Goal: Task Accomplishment & Management: Manage account settings

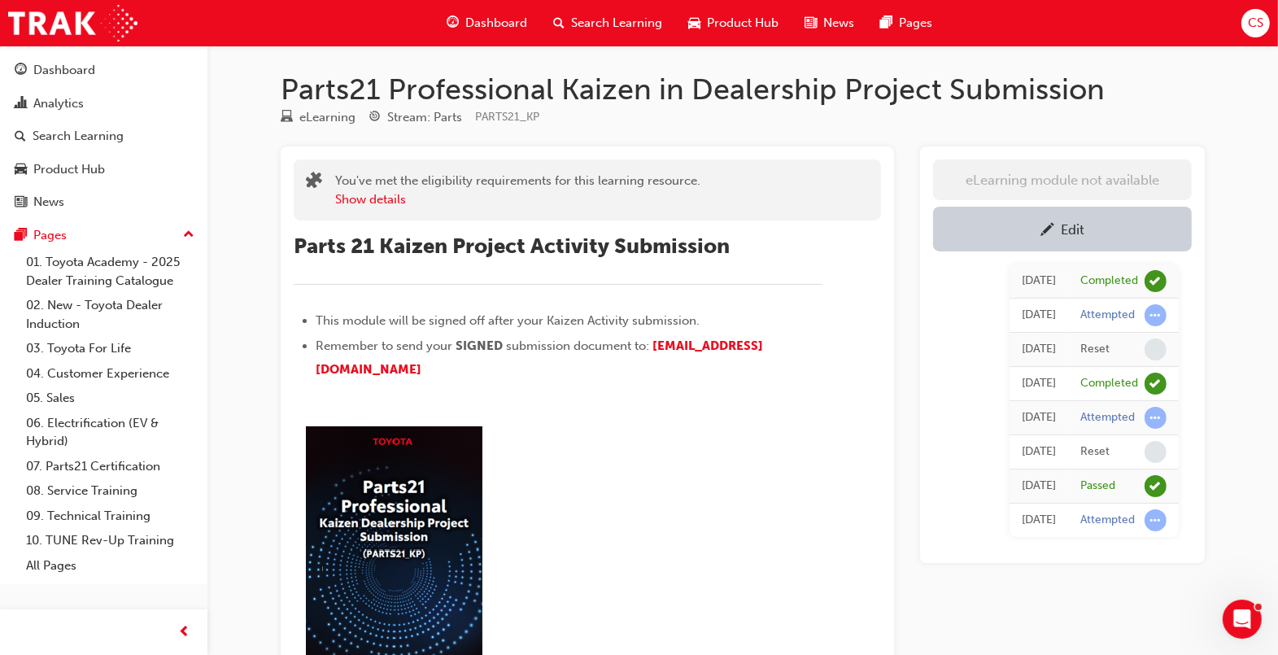
click at [1084, 240] on link "Edit" at bounding box center [1062, 229] width 259 height 45
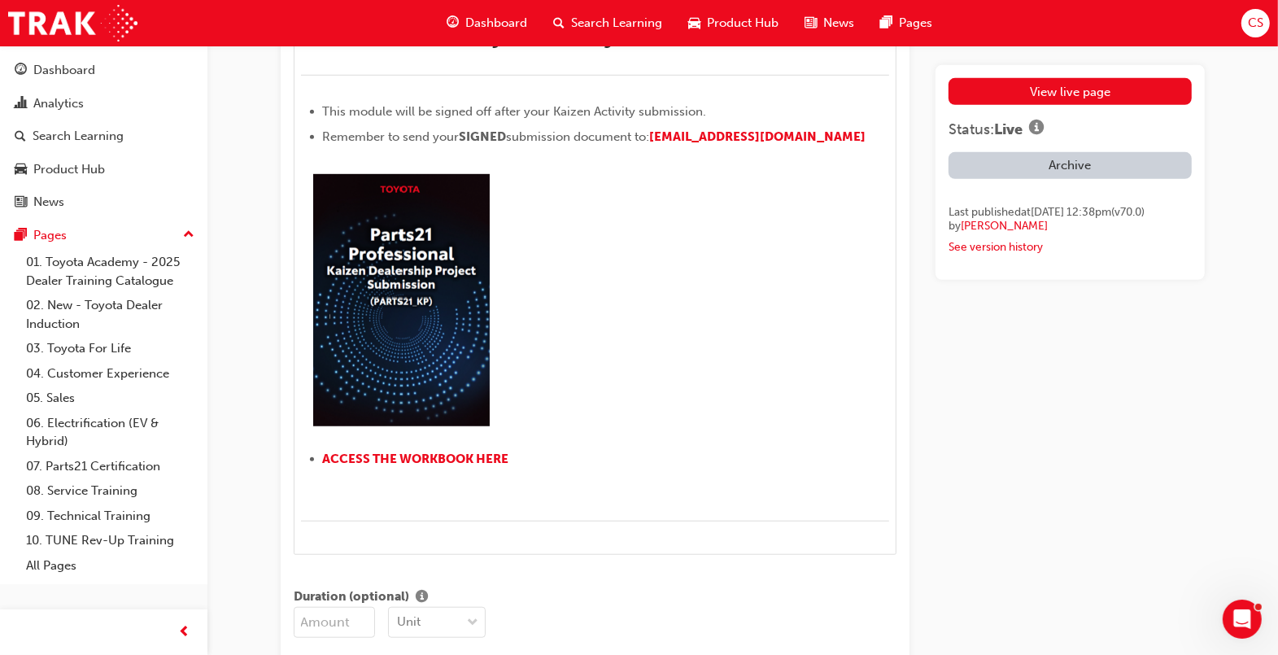
scroll to position [1017, 0]
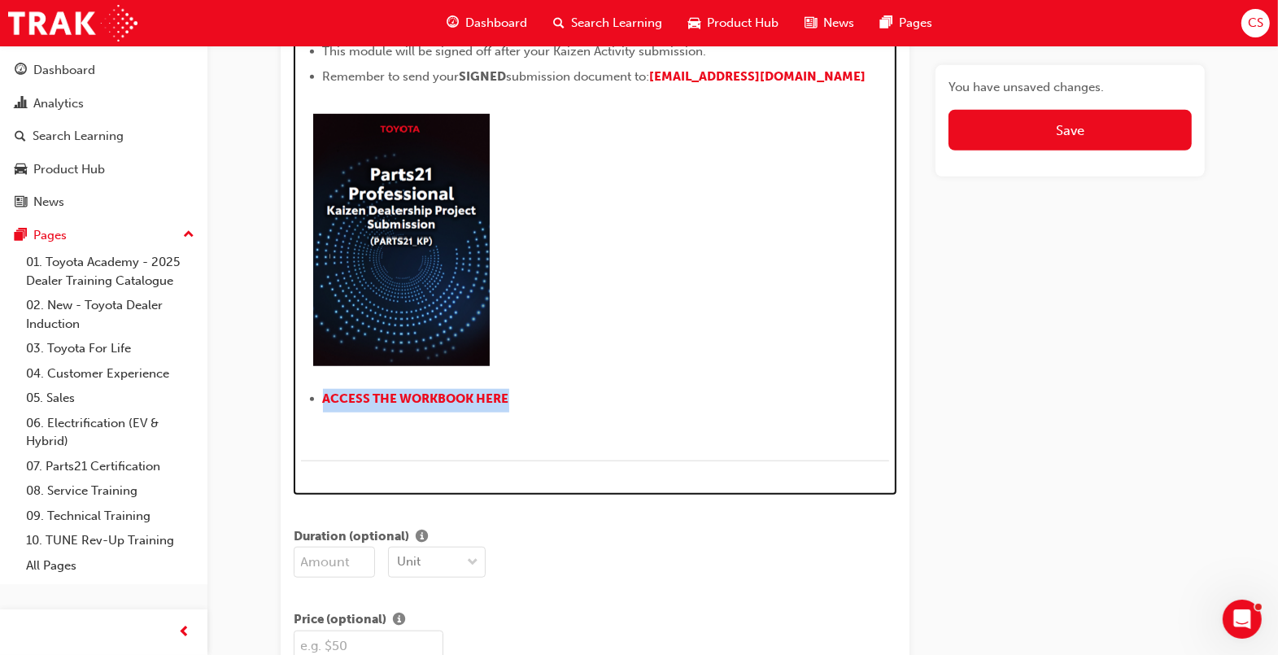
drag, startPoint x: 525, startPoint y: 395, endPoint x: 402, endPoint y: 403, distance: 123.1
click at [297, 387] on div "H1 H2 H3 H4 Parts 21 Kaizen Project Activity Submission ﻿ This module will be s…" at bounding box center [595, 208] width 603 height 572
copy link "ACCESS THE WORKBOOK HERE"
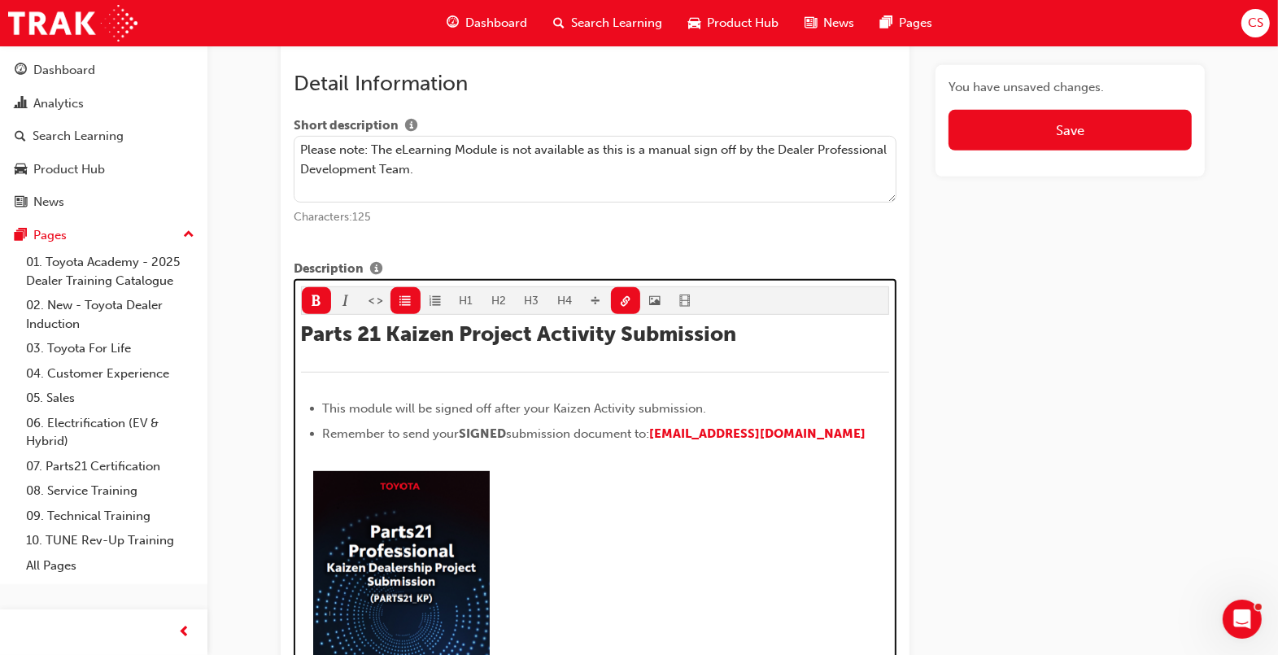
scroll to position [657, 0]
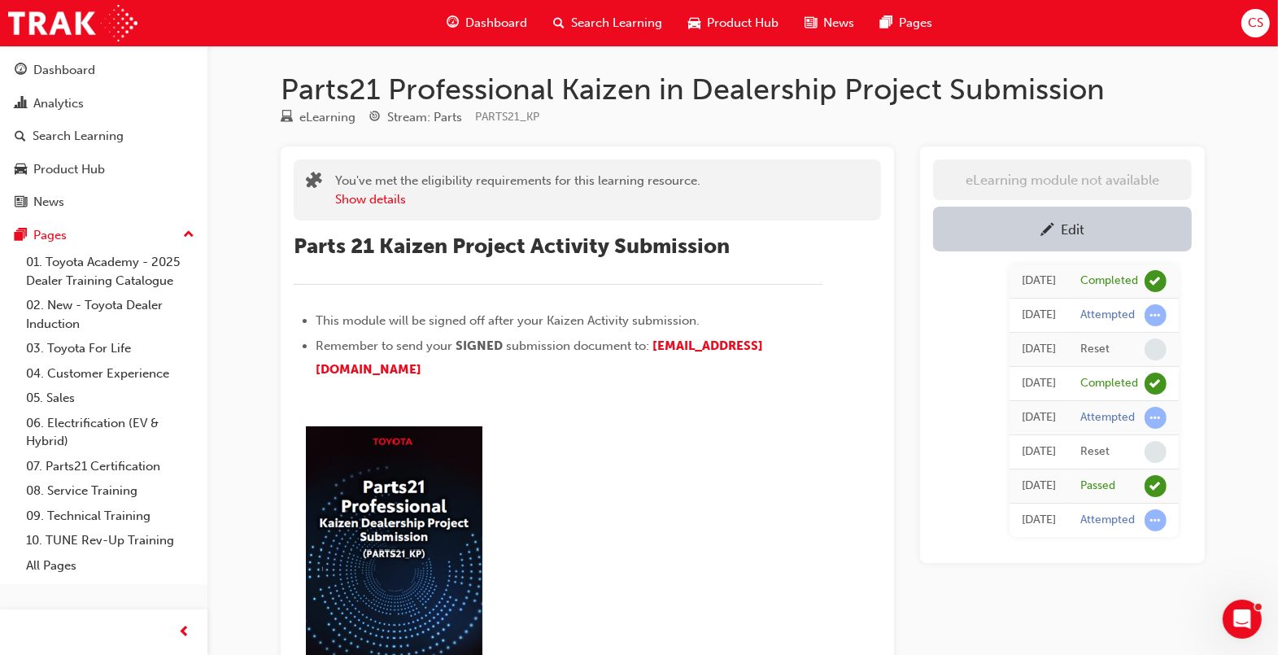
click at [1089, 230] on div "Edit" at bounding box center [1062, 229] width 234 height 20
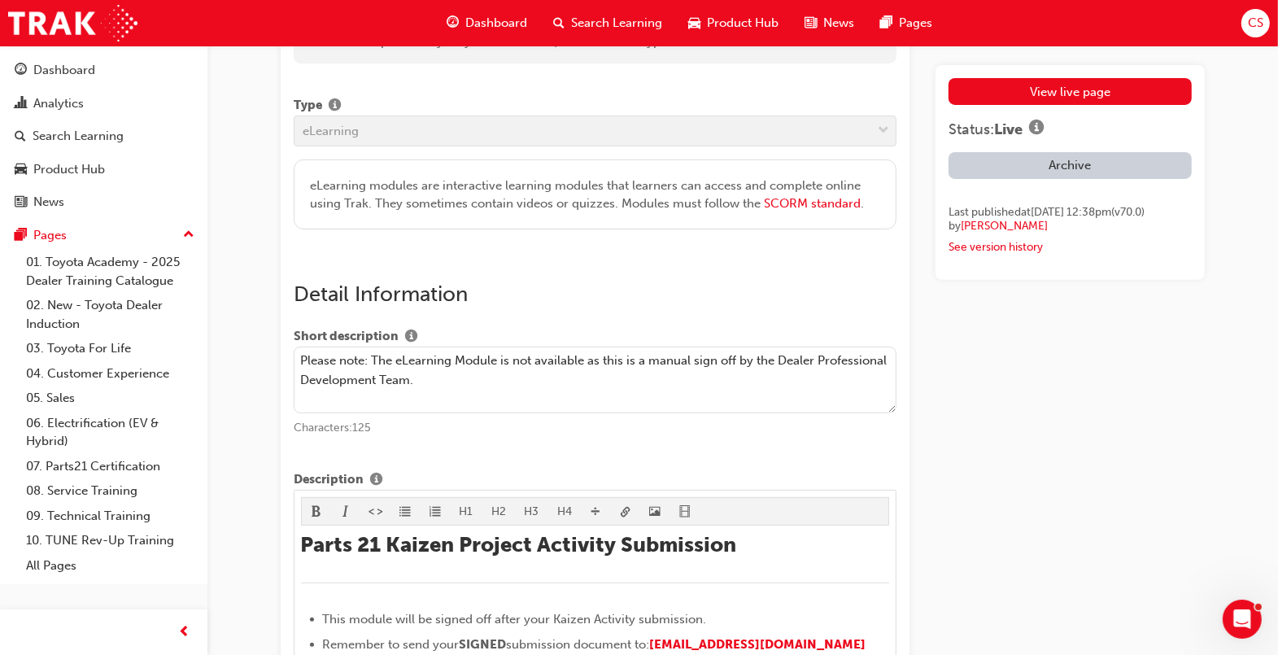
scroll to position [610, 0]
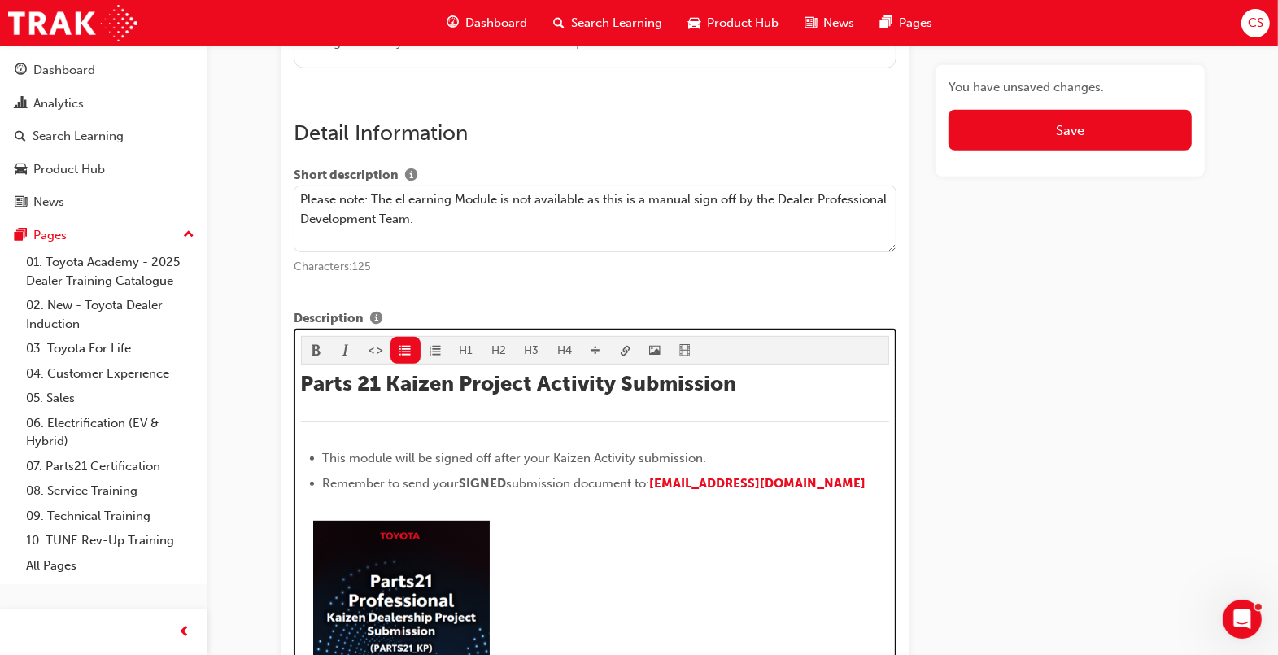
click at [552, 494] on li "Remember to send your SIGNED submission document to: Parts21.Kaizen@toyota.com.…" at bounding box center [606, 485] width 567 height 24
click at [877, 482] on li "Remember to send your SIGNED submission document to: Parts21.Kaizen@toyota.com.…" at bounding box center [606, 485] width 567 height 24
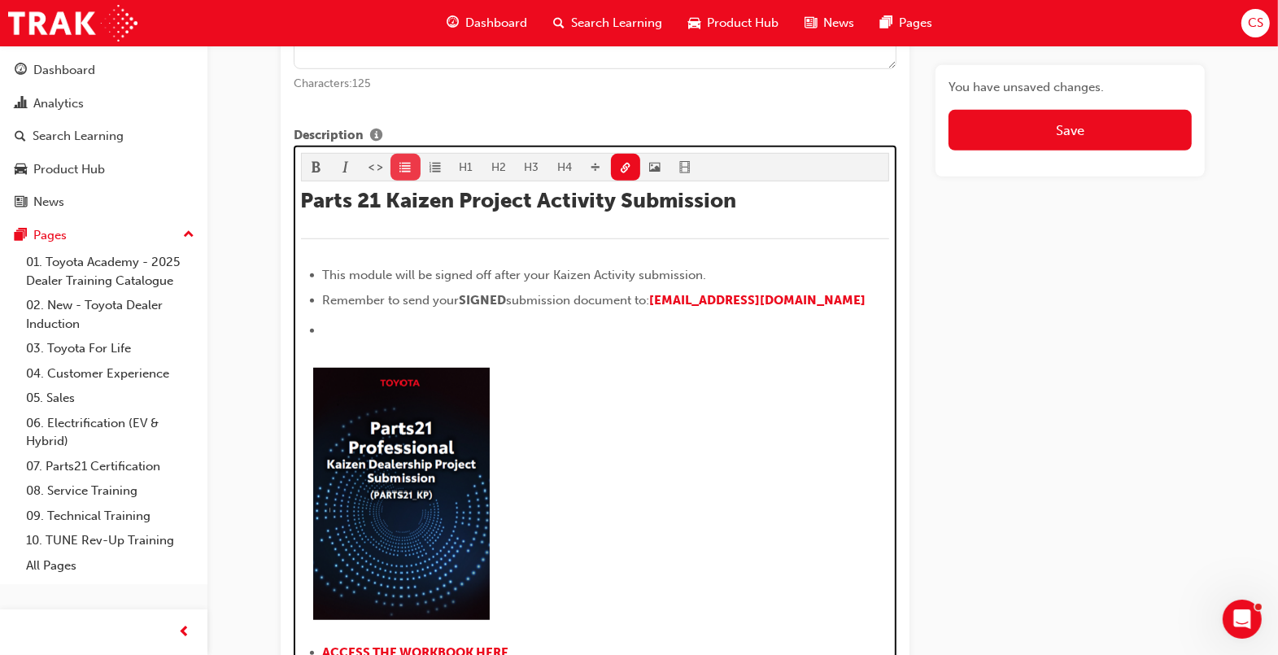
scroll to position [799, 0]
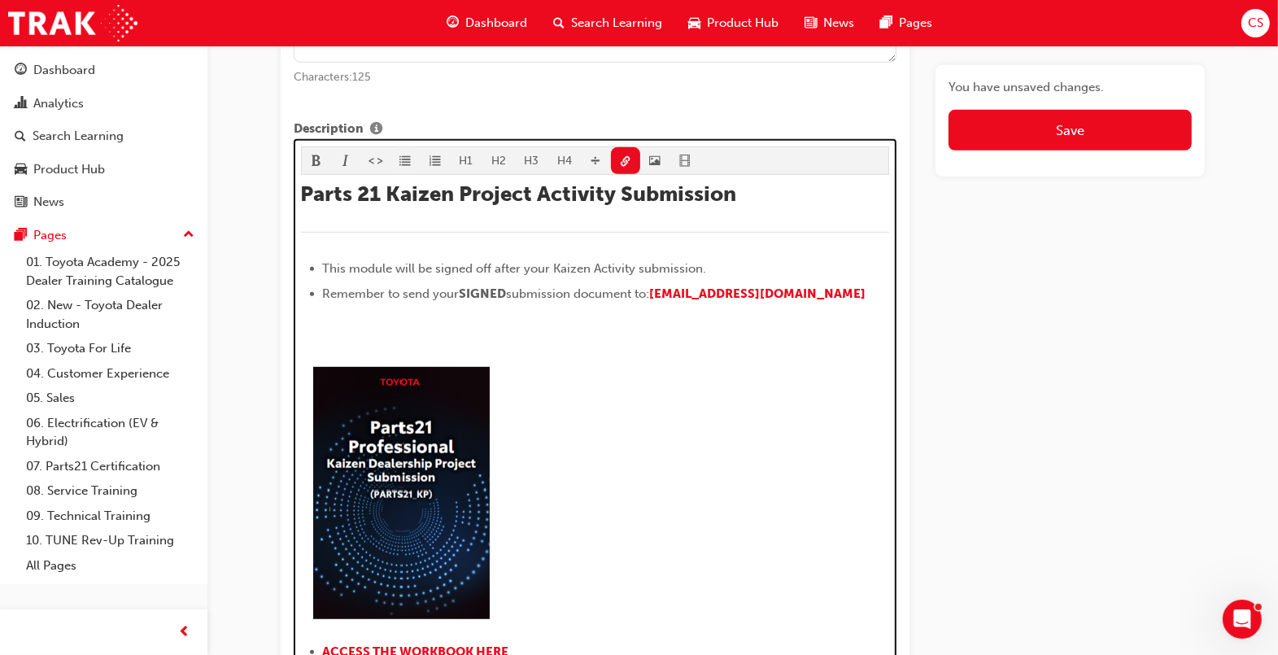
click at [412, 165] on button "button" at bounding box center [405, 160] width 30 height 27
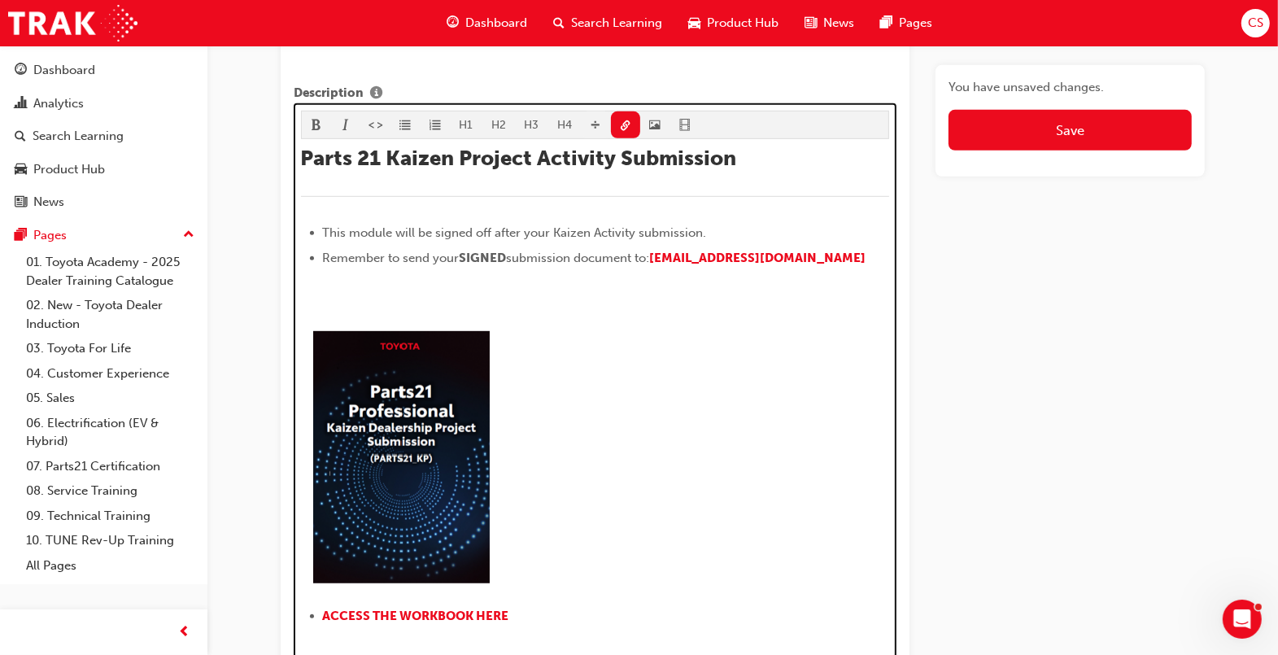
click at [599, 159] on div "H1 H2 H3 H4 Parts 21 Kaizen Project Activity Submission ﻿ This module will be s…" at bounding box center [595, 404] width 589 height 587
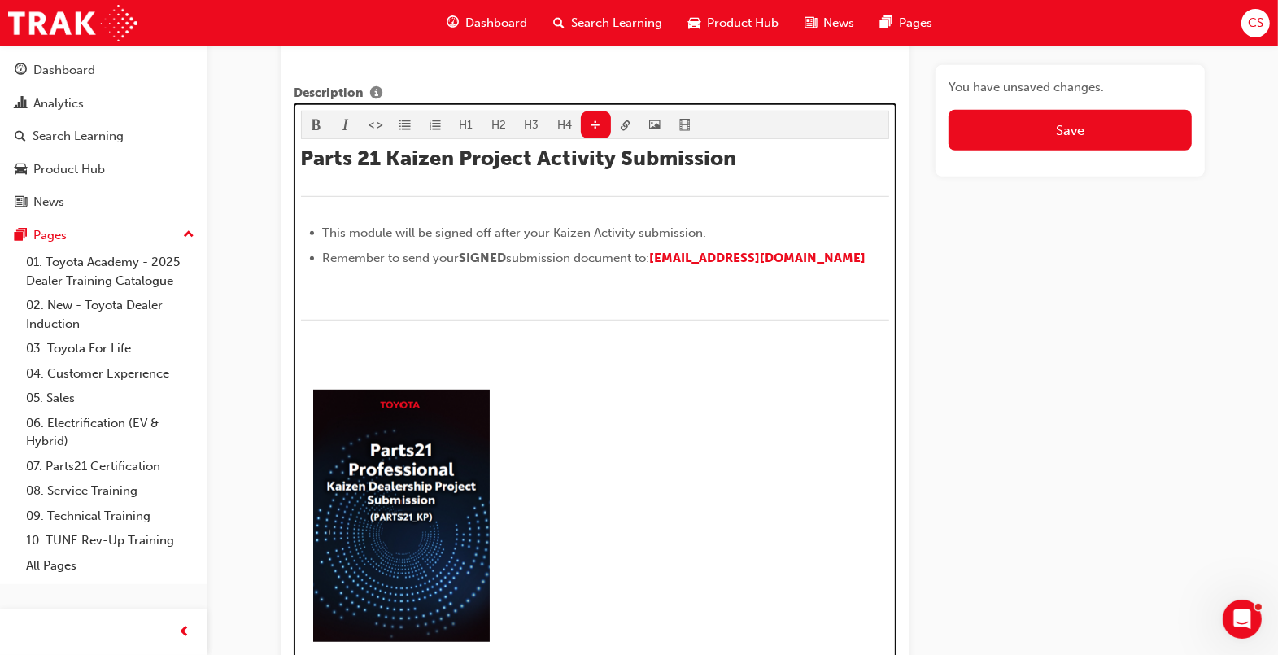
click at [425, 284] on p "﻿ ﻿ ﻿" at bounding box center [595, 296] width 589 height 24
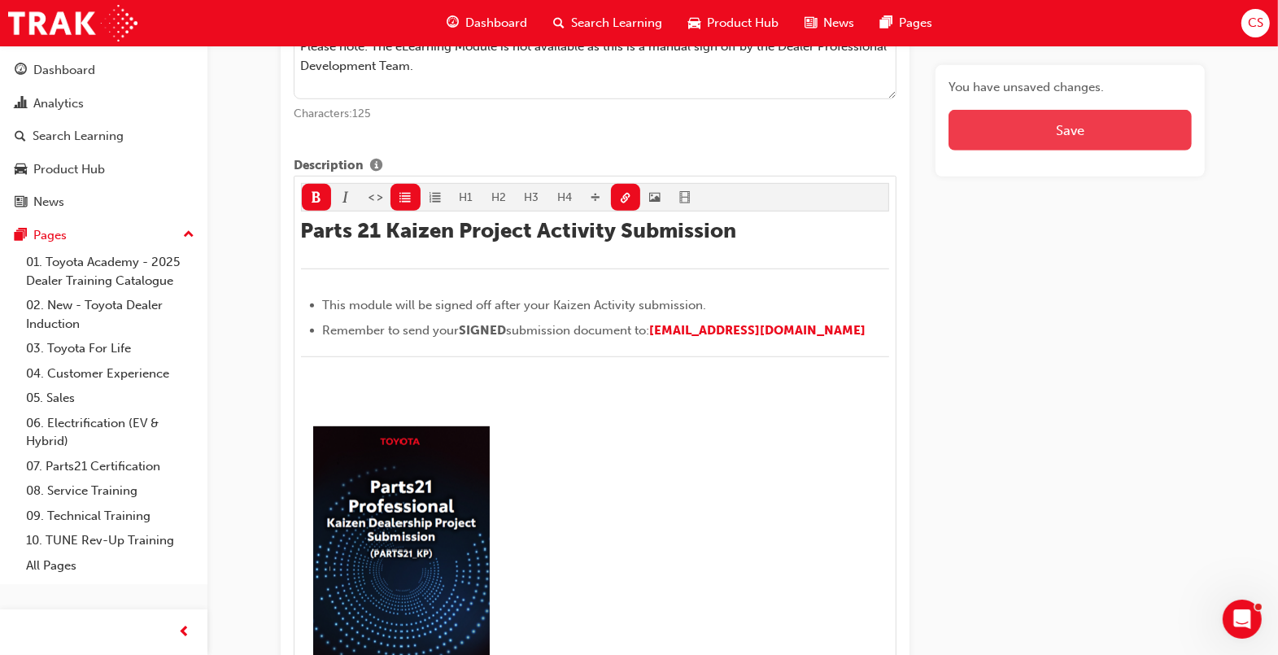
click at [1114, 135] on button "Save" at bounding box center [1069, 130] width 243 height 41
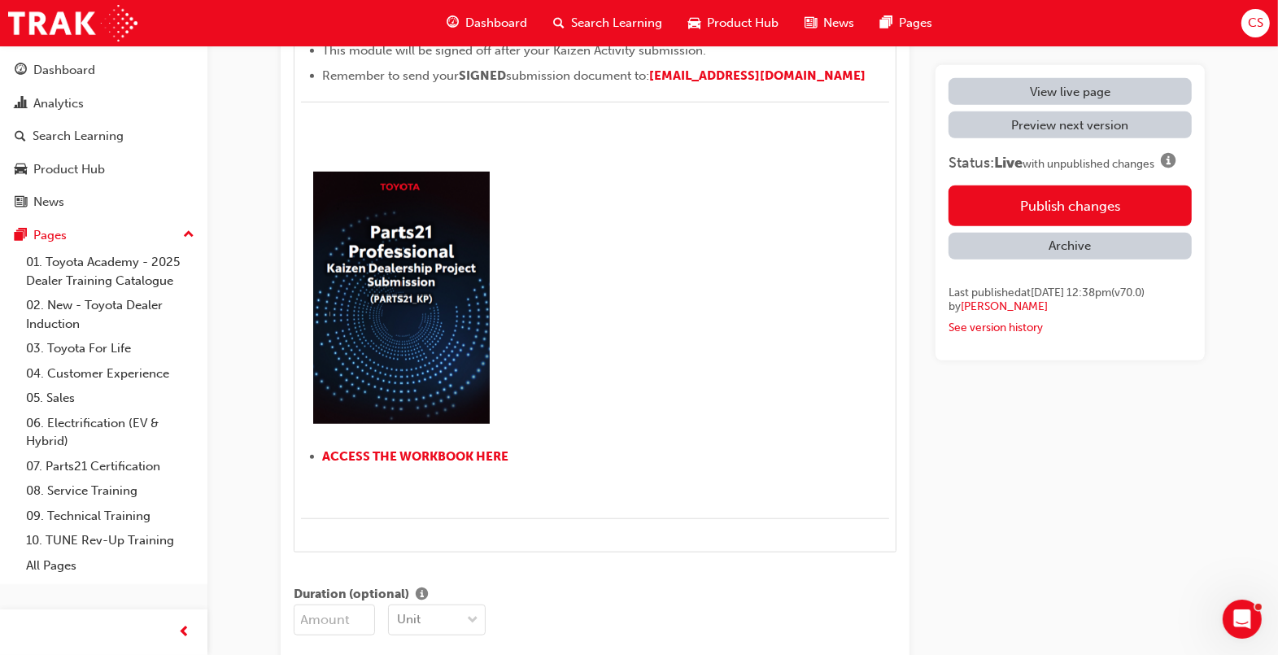
scroll to position [1271, 0]
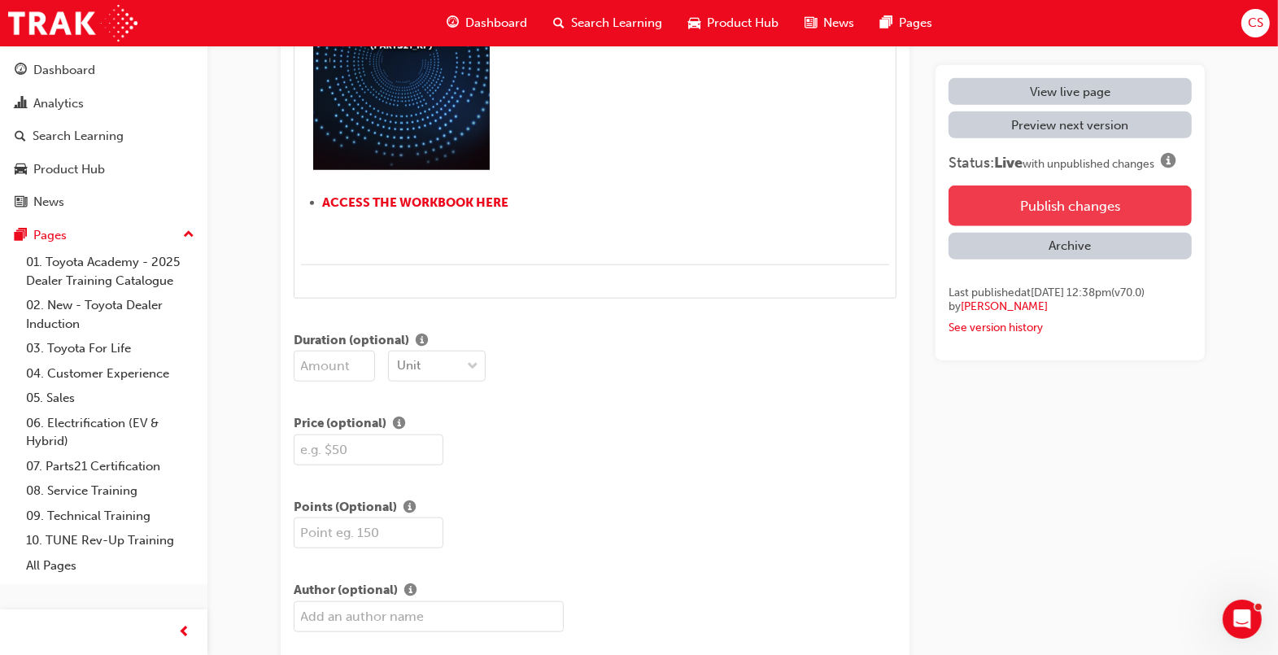
click at [1127, 206] on button "Publish changes" at bounding box center [1069, 205] width 243 height 41
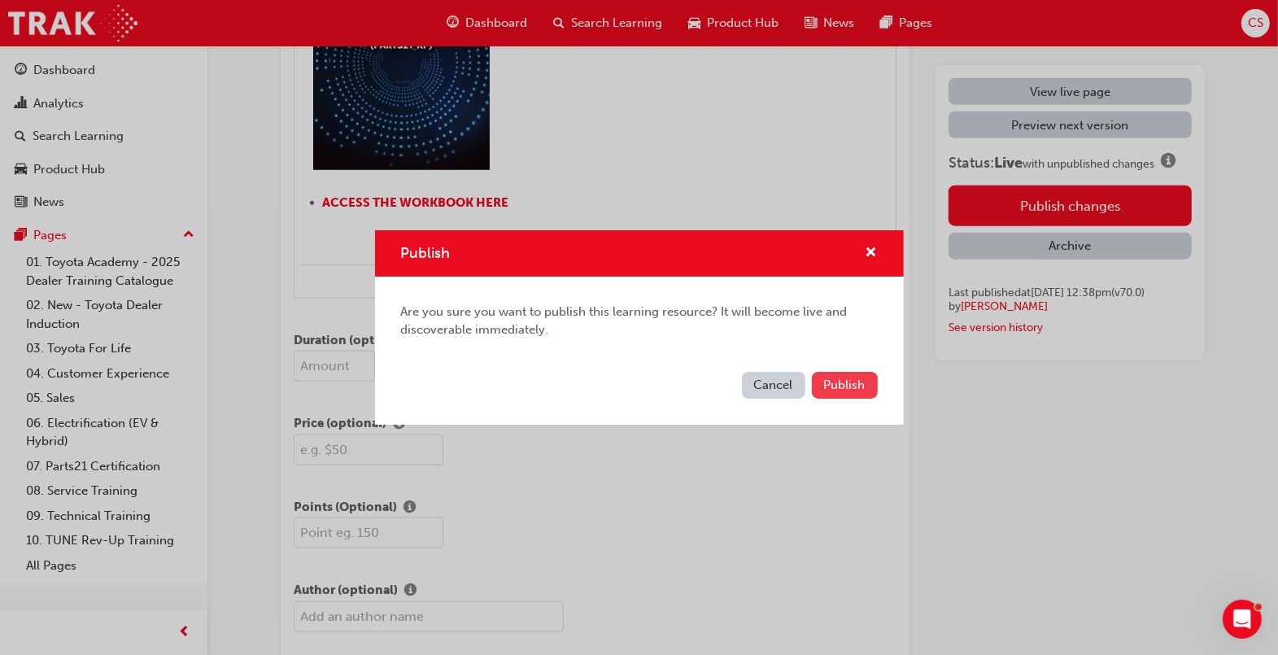
click at [850, 386] on span "Publish" at bounding box center [844, 384] width 41 height 15
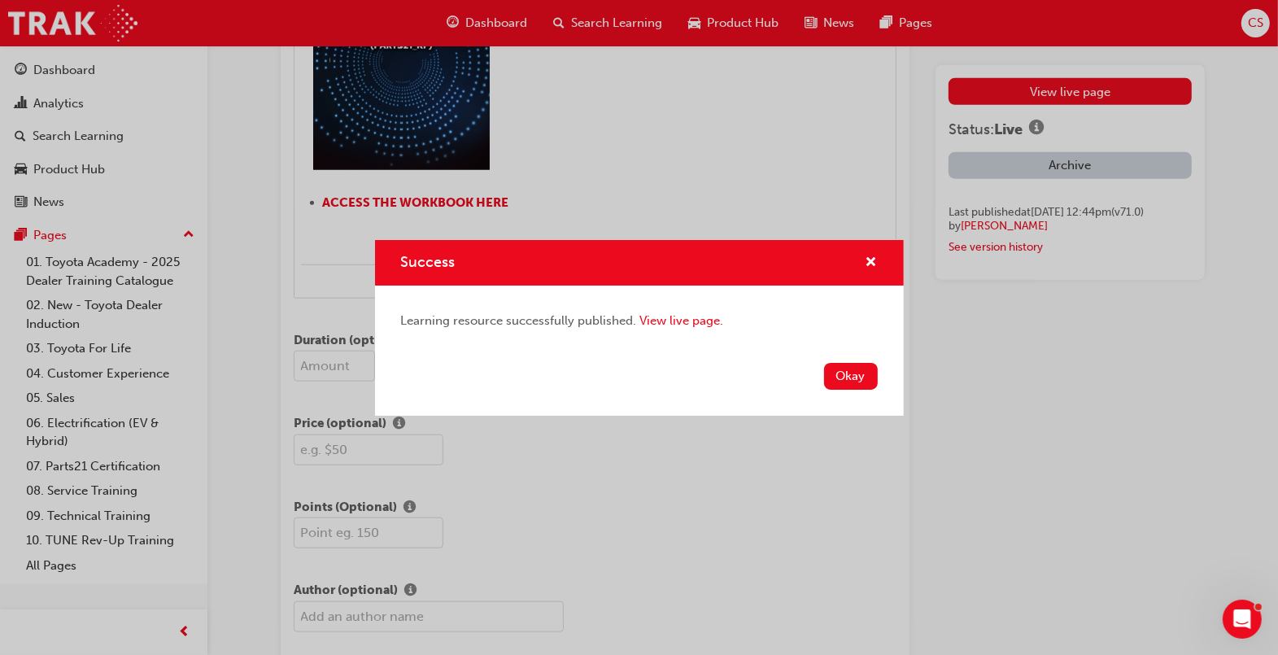
click at [850, 386] on button "Okay" at bounding box center [851, 376] width 54 height 27
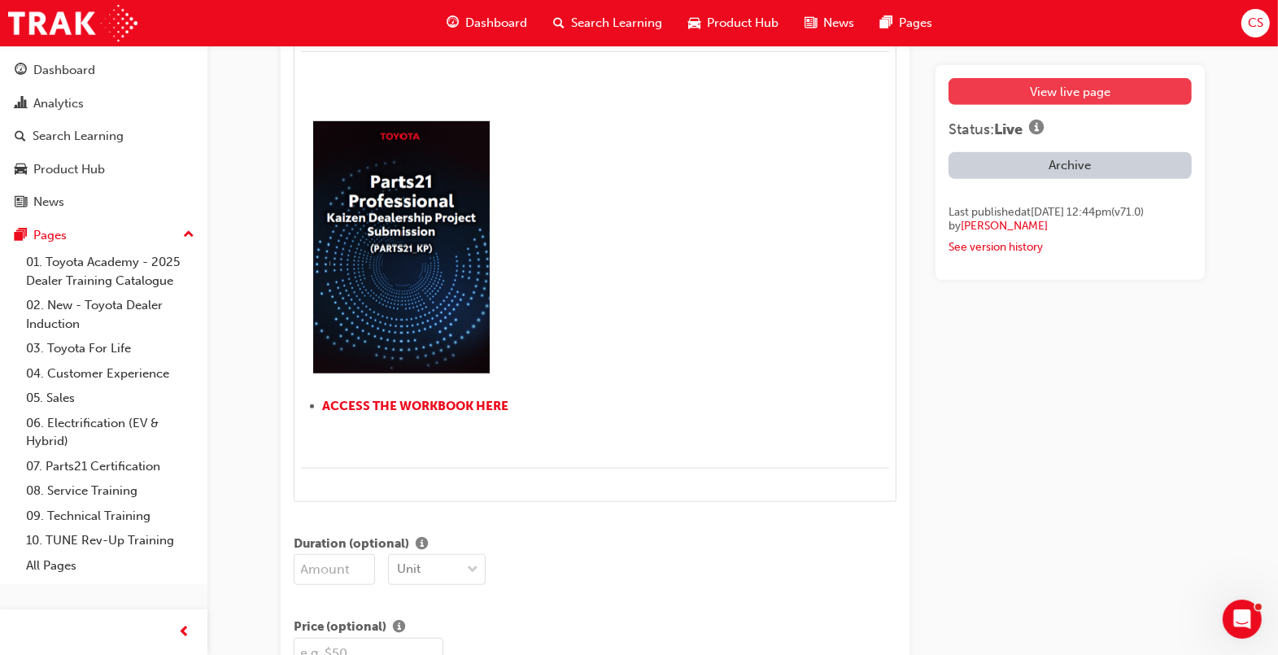
click at [1053, 85] on link "View live page" at bounding box center [1069, 91] width 243 height 27
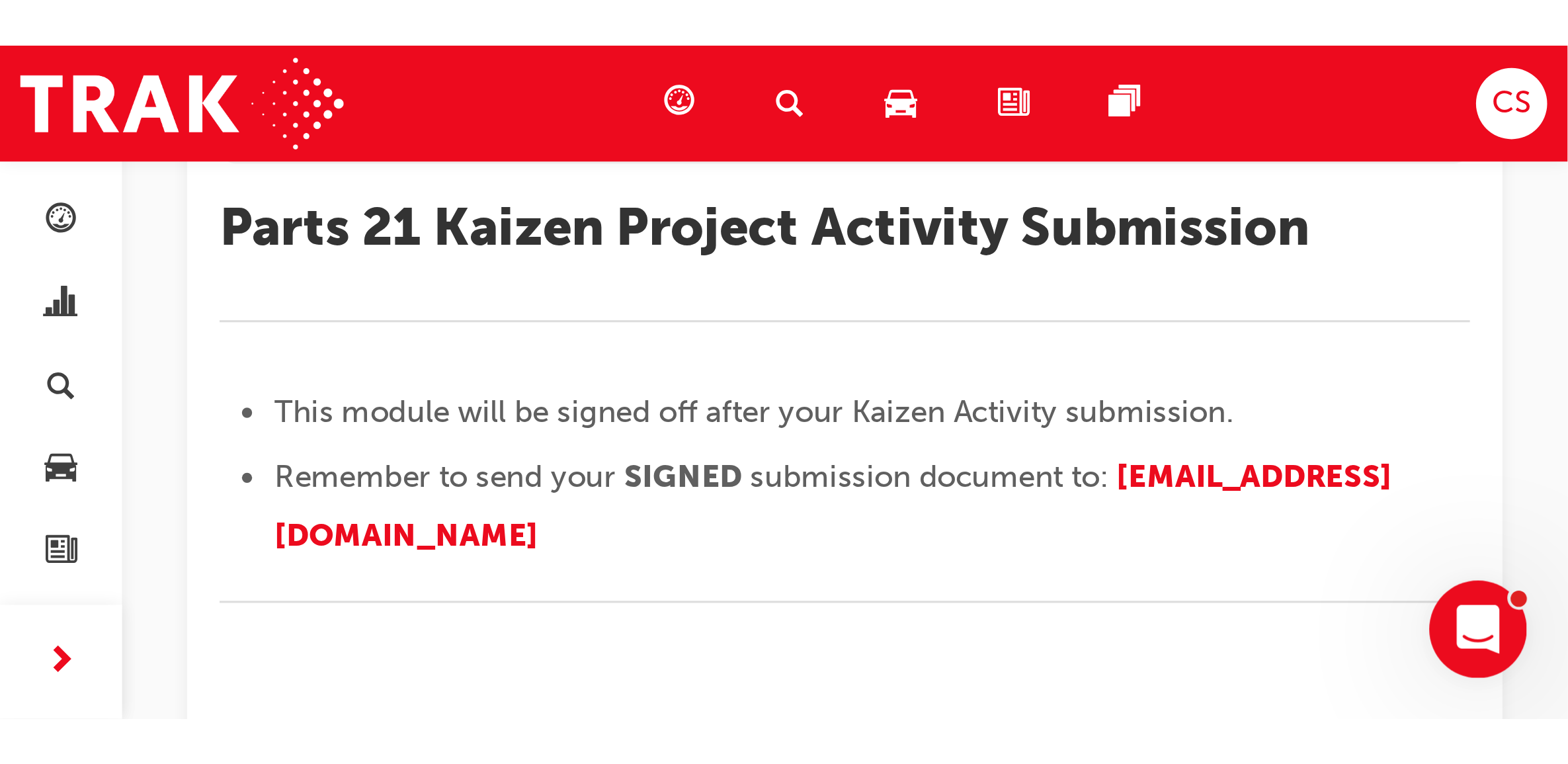
scroll to position [106, 0]
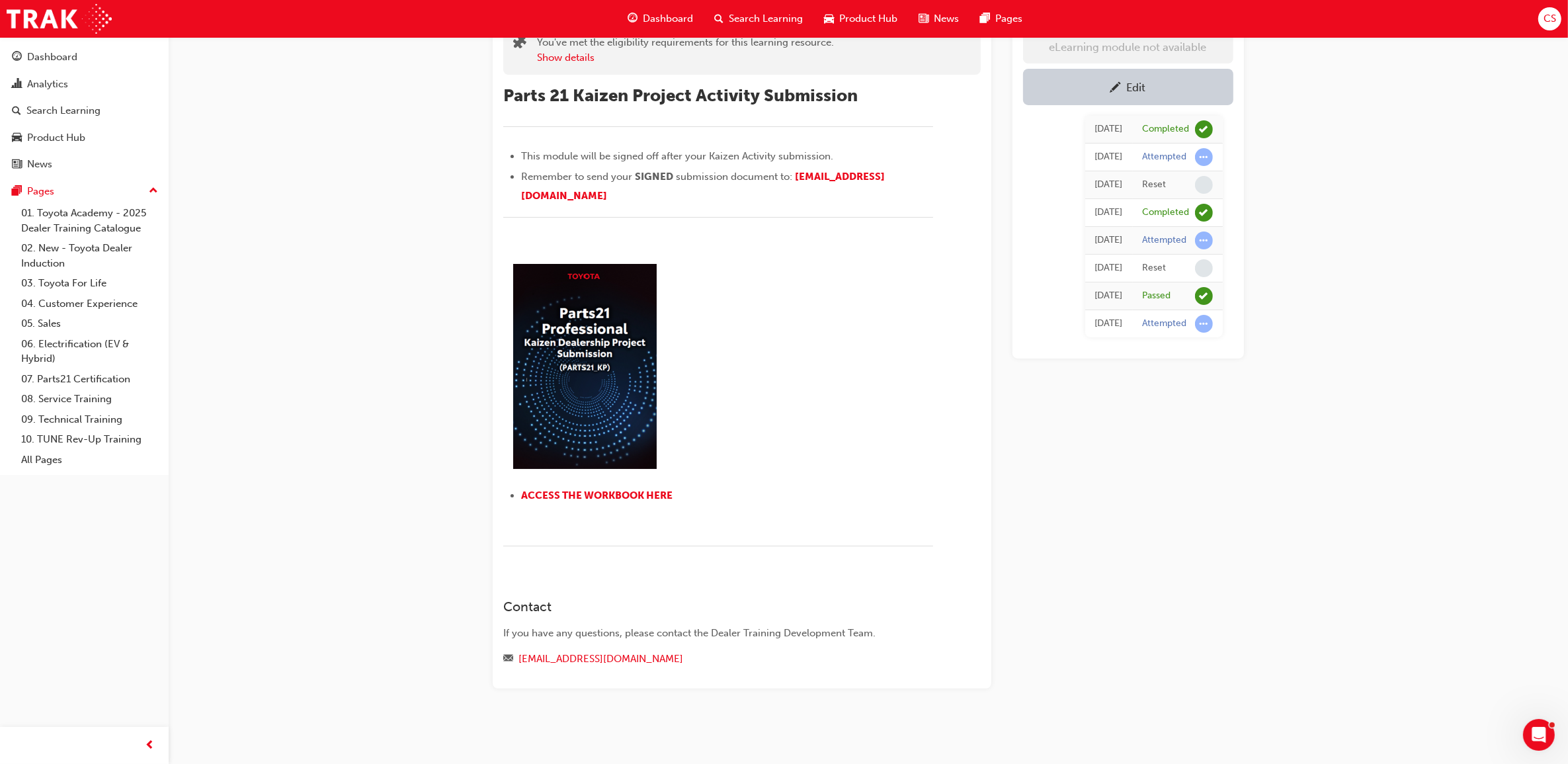
click at [1555, 22] on span "CS" at bounding box center [1549, 19] width 12 height 15
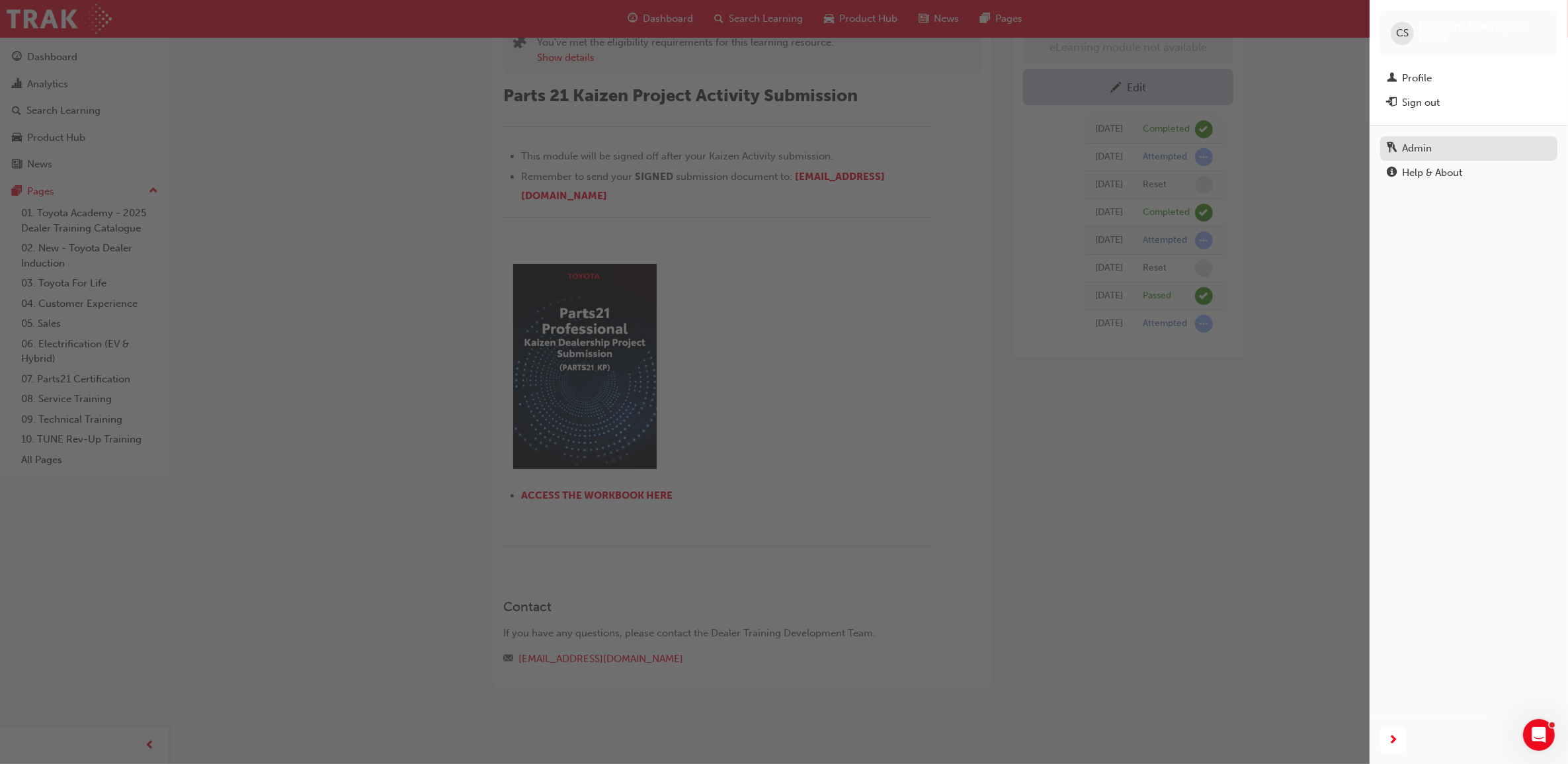
click at [1409, 141] on div "Admin" at bounding box center [1469, 148] width 164 height 16
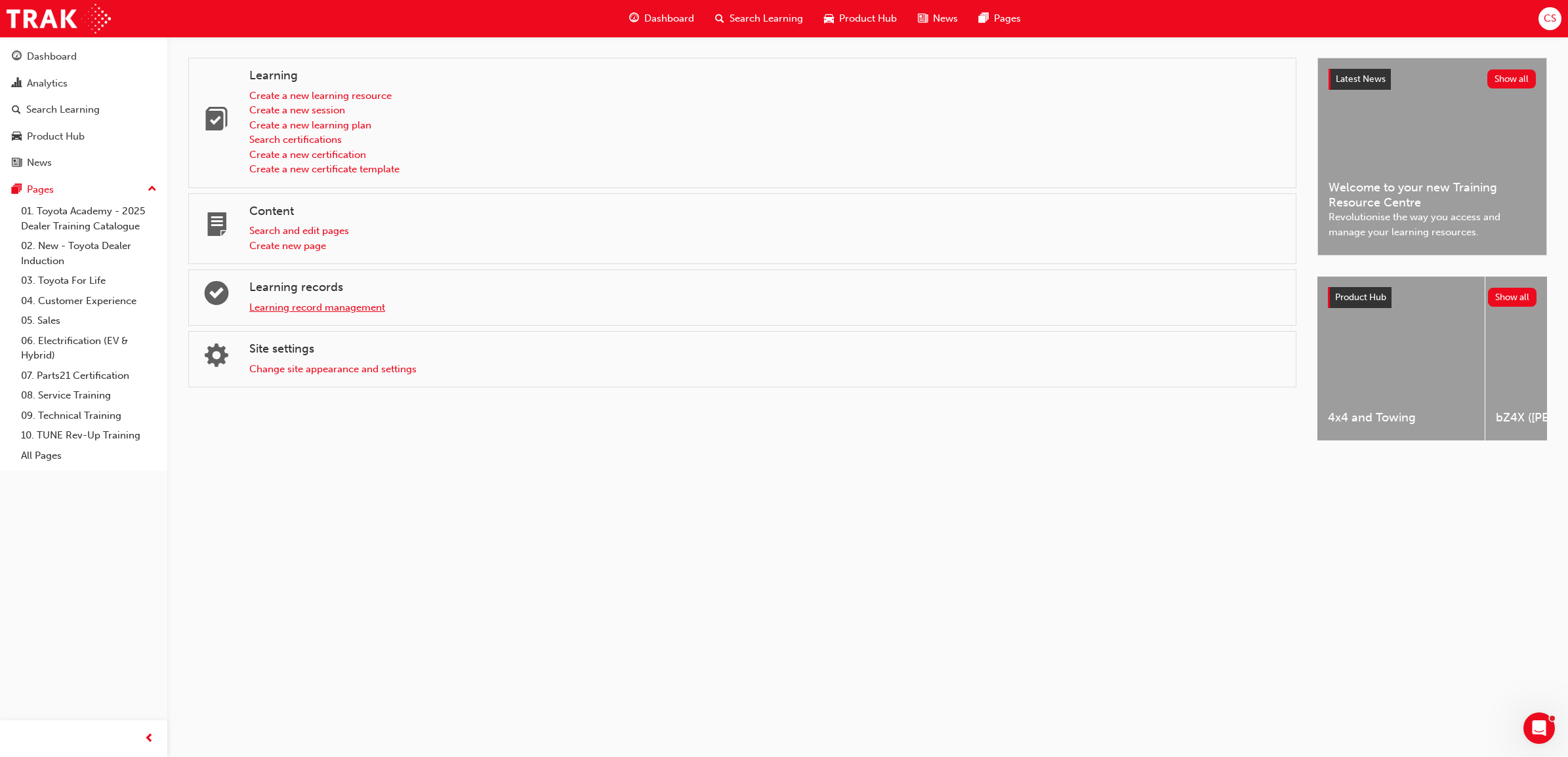
click at [315, 313] on link "Learning record management" at bounding box center [317, 307] width 136 height 12
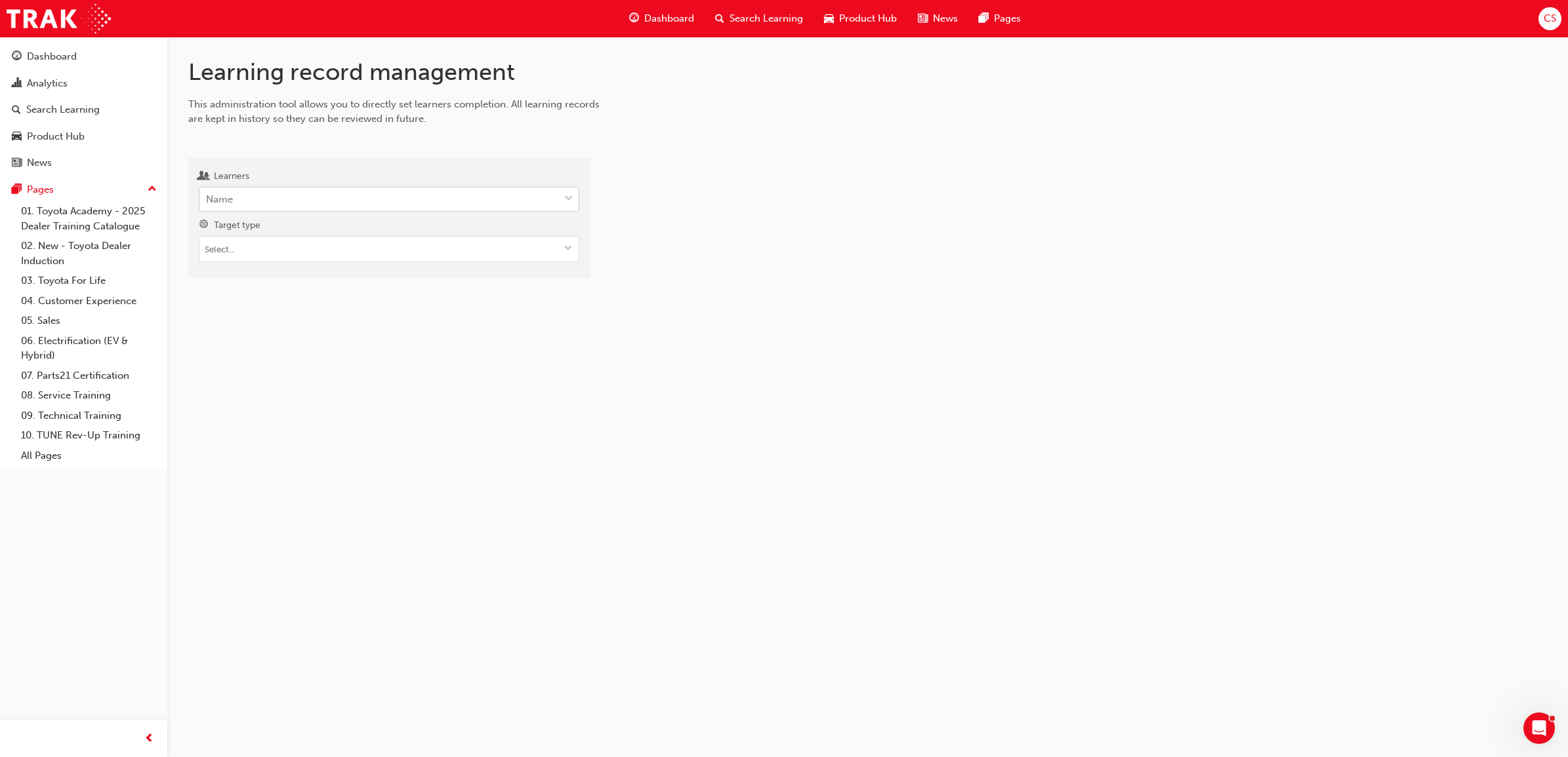
click at [274, 190] on div "Name" at bounding box center [379, 199] width 360 height 23
click at [207, 193] on input "Learners Name" at bounding box center [206, 199] width 2 height 11
type input "mills"
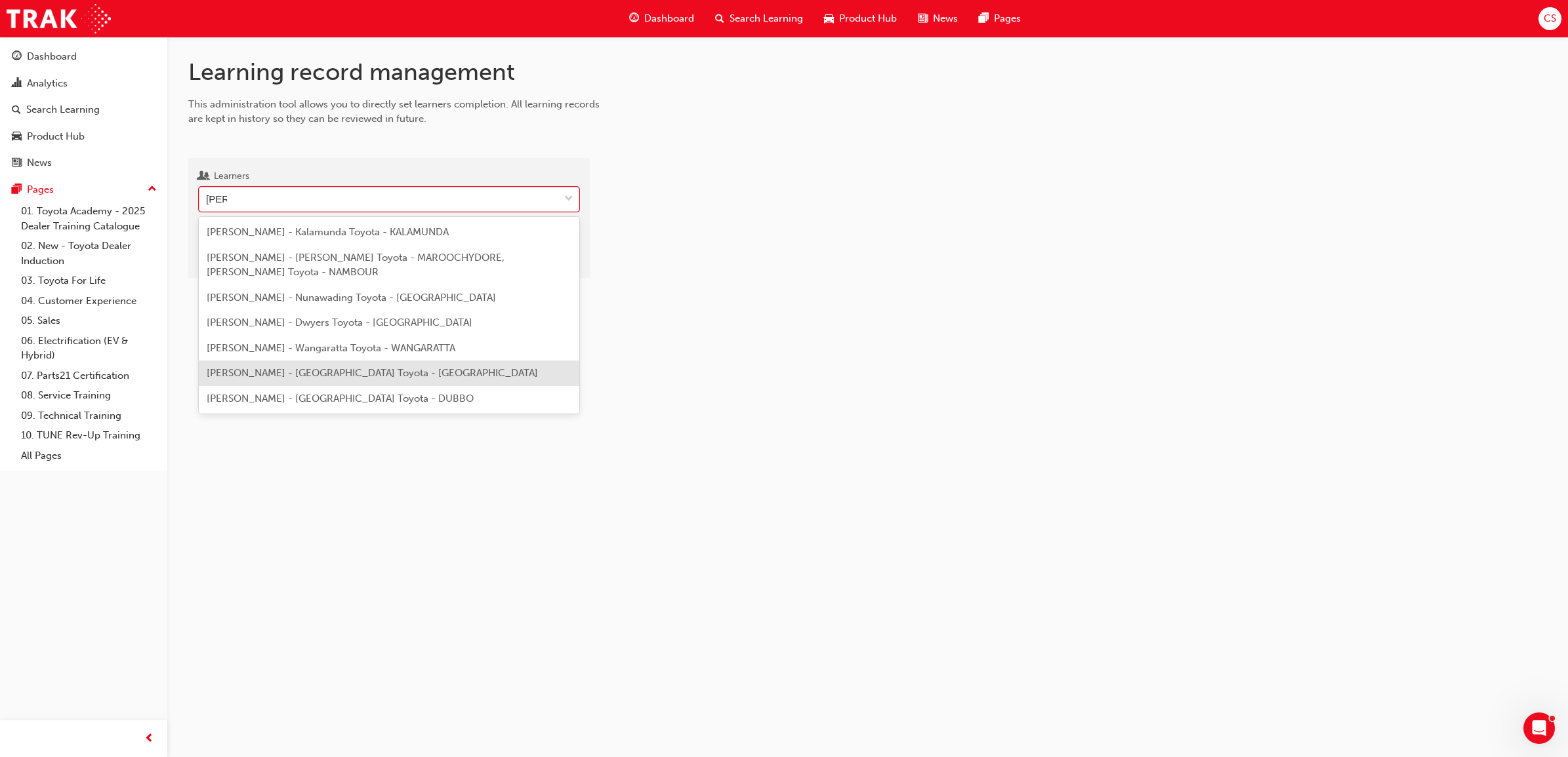
click at [298, 372] on span "Jorden Mills - Avon Valley Toyota - NORTHAM" at bounding box center [372, 372] width 332 height 12
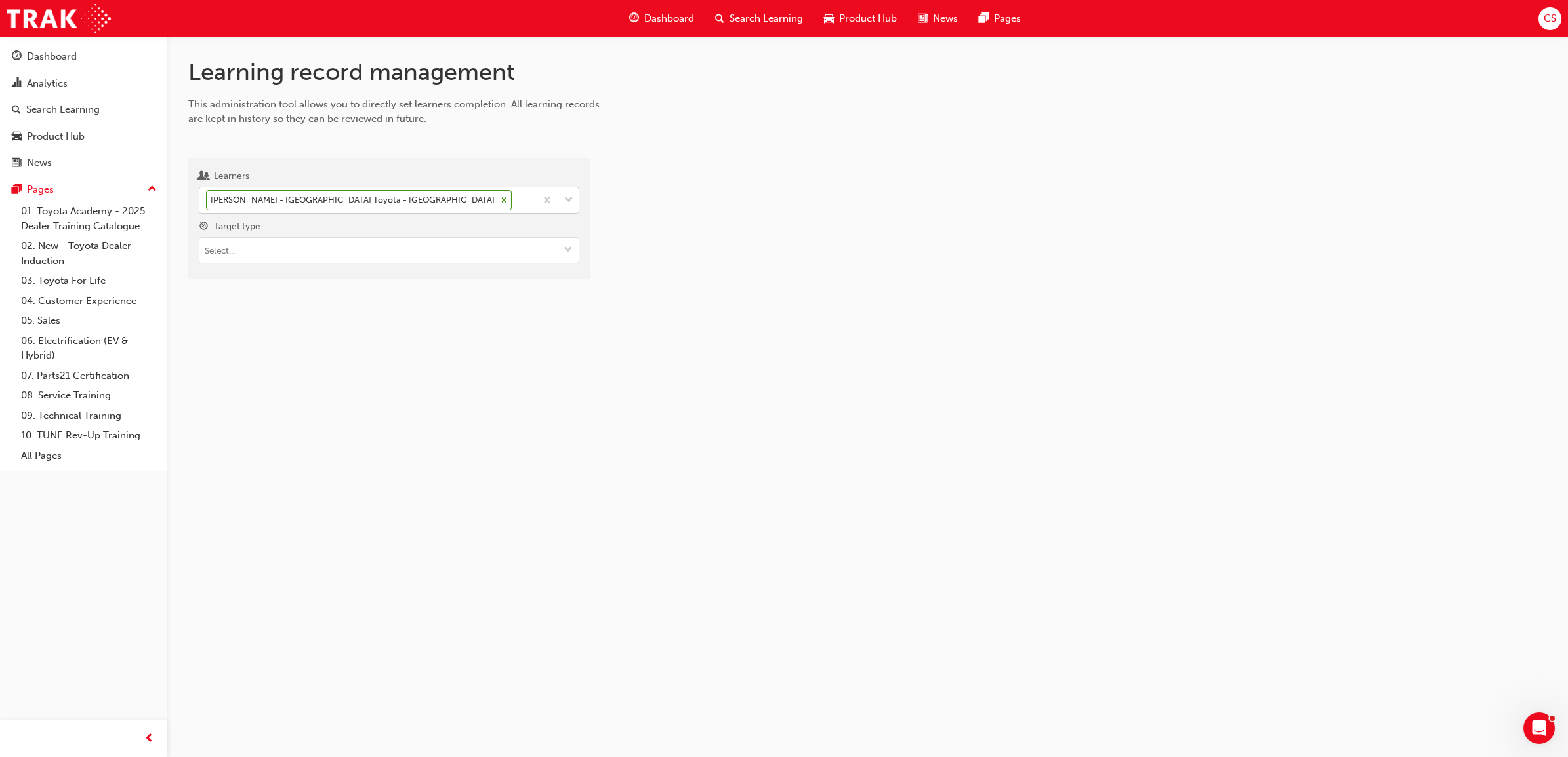
click at [566, 200] on span "down-icon" at bounding box center [568, 200] width 9 height 17
click at [515, 200] on input "Learners Jorden Mills - Avon Valley Toyota - NORTHAM" at bounding box center [515, 200] width 2 height 11
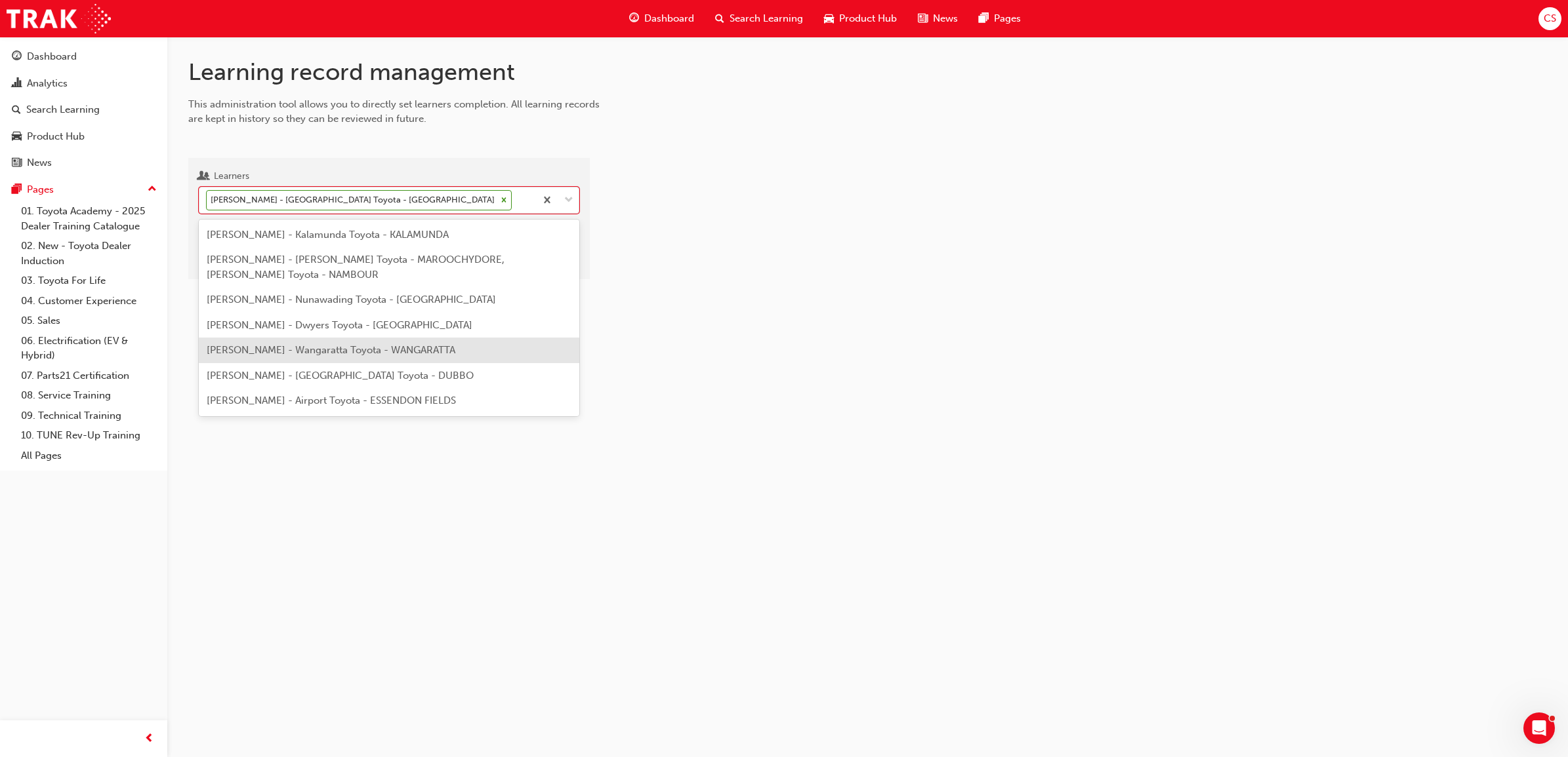
click at [441, 345] on div "Jordan Mills - Wangaratta Toyota - WANGARATTA" at bounding box center [389, 351] width 381 height 26
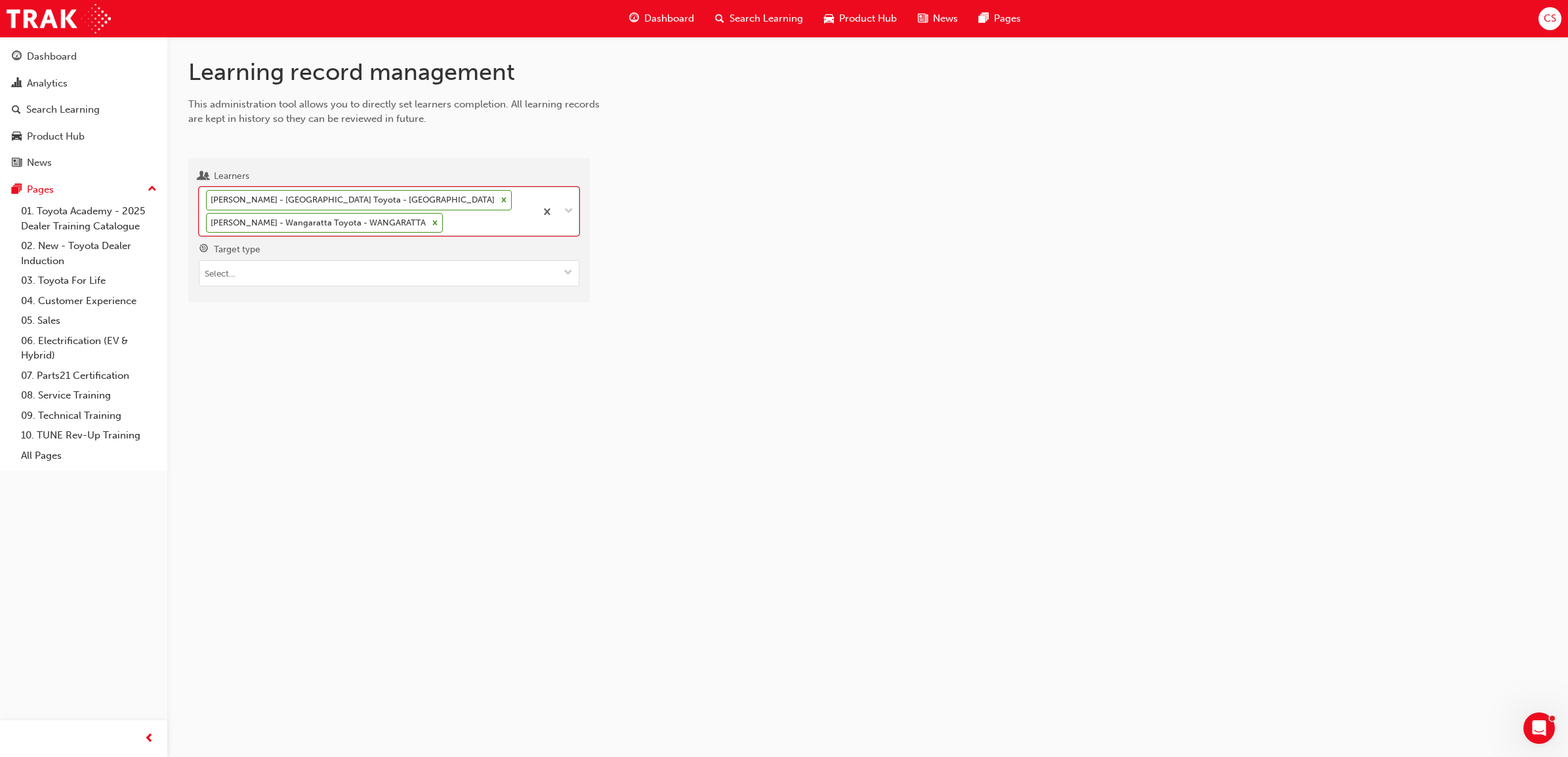
click at [499, 201] on icon at bounding box center [503, 199] width 9 height 9
click at [445, 217] on input "Learners option Jordan Mills - Wangaratta Toyota - WANGARATTA, selected. 0 resu…" at bounding box center [446, 223] width 2 height 11
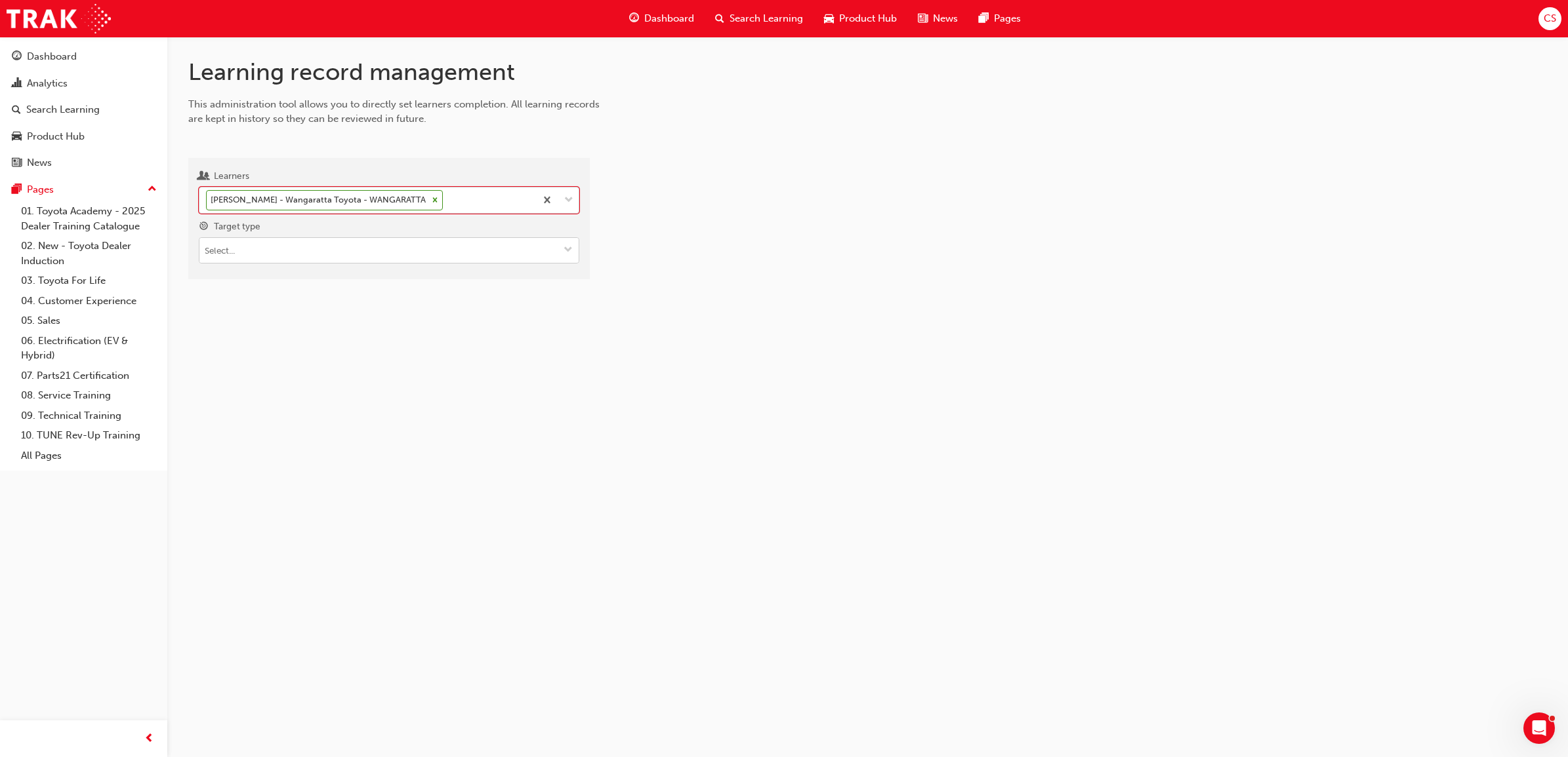
click at [382, 249] on input "Target type" at bounding box center [389, 250] width 379 height 25
click at [382, 279] on li "Learning resource - eLearning module" at bounding box center [389, 276] width 381 height 25
click at [297, 338] on input "Learning resource" at bounding box center [389, 325] width 379 height 25
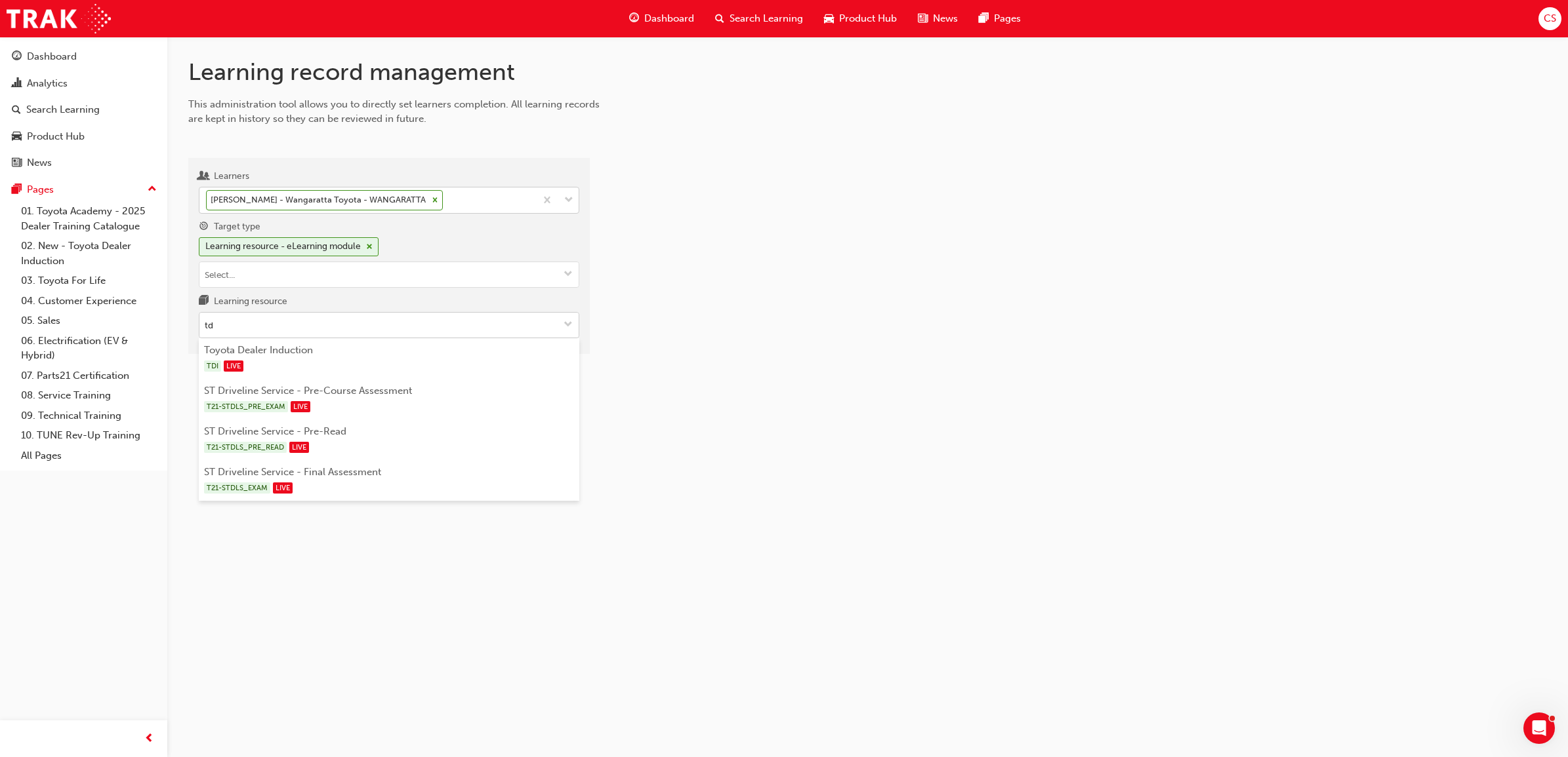
type input "tdi"
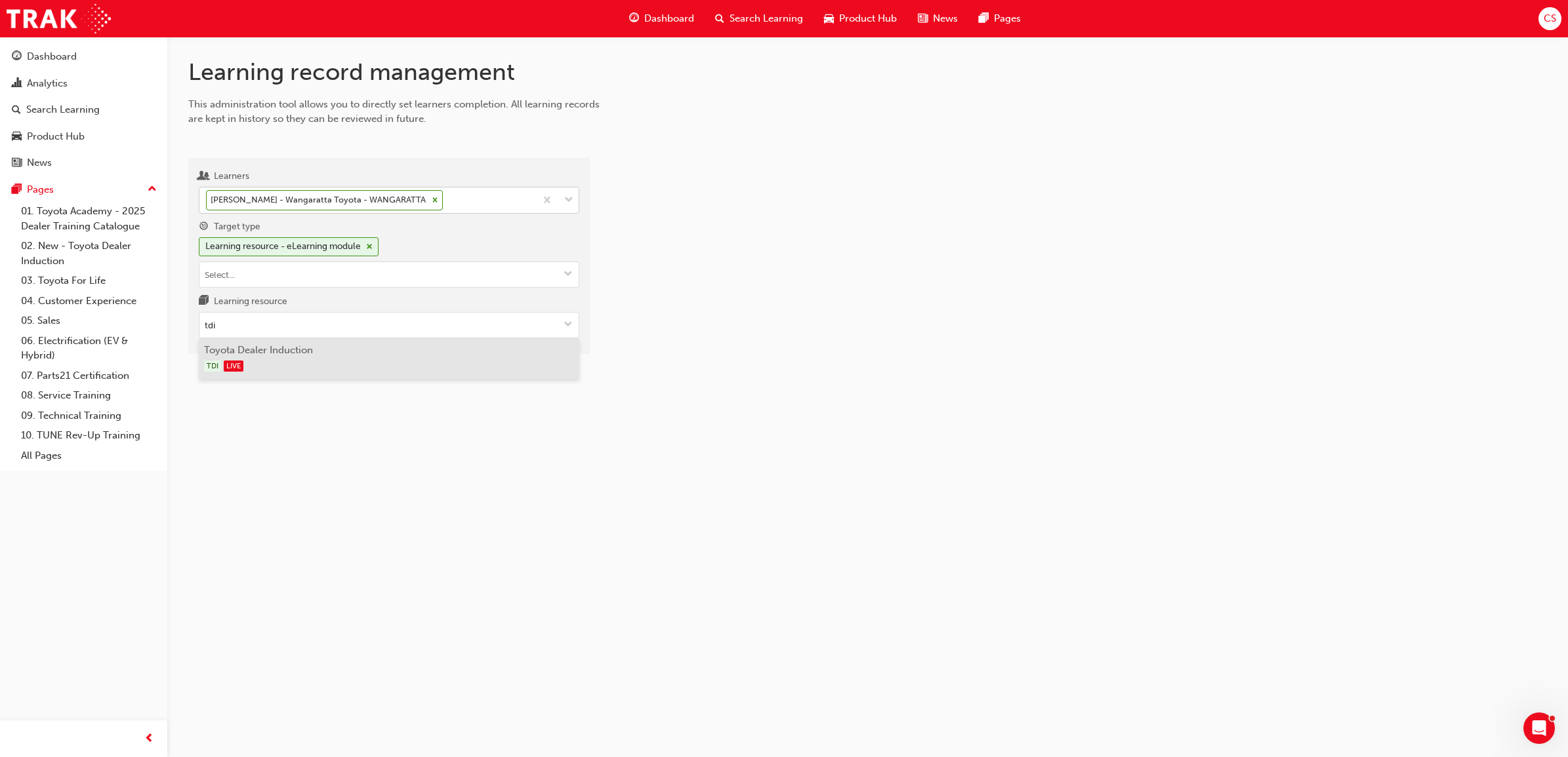
click at [289, 351] on li "Toyota Dealer Induction TDI LIVE" at bounding box center [389, 359] width 381 height 40
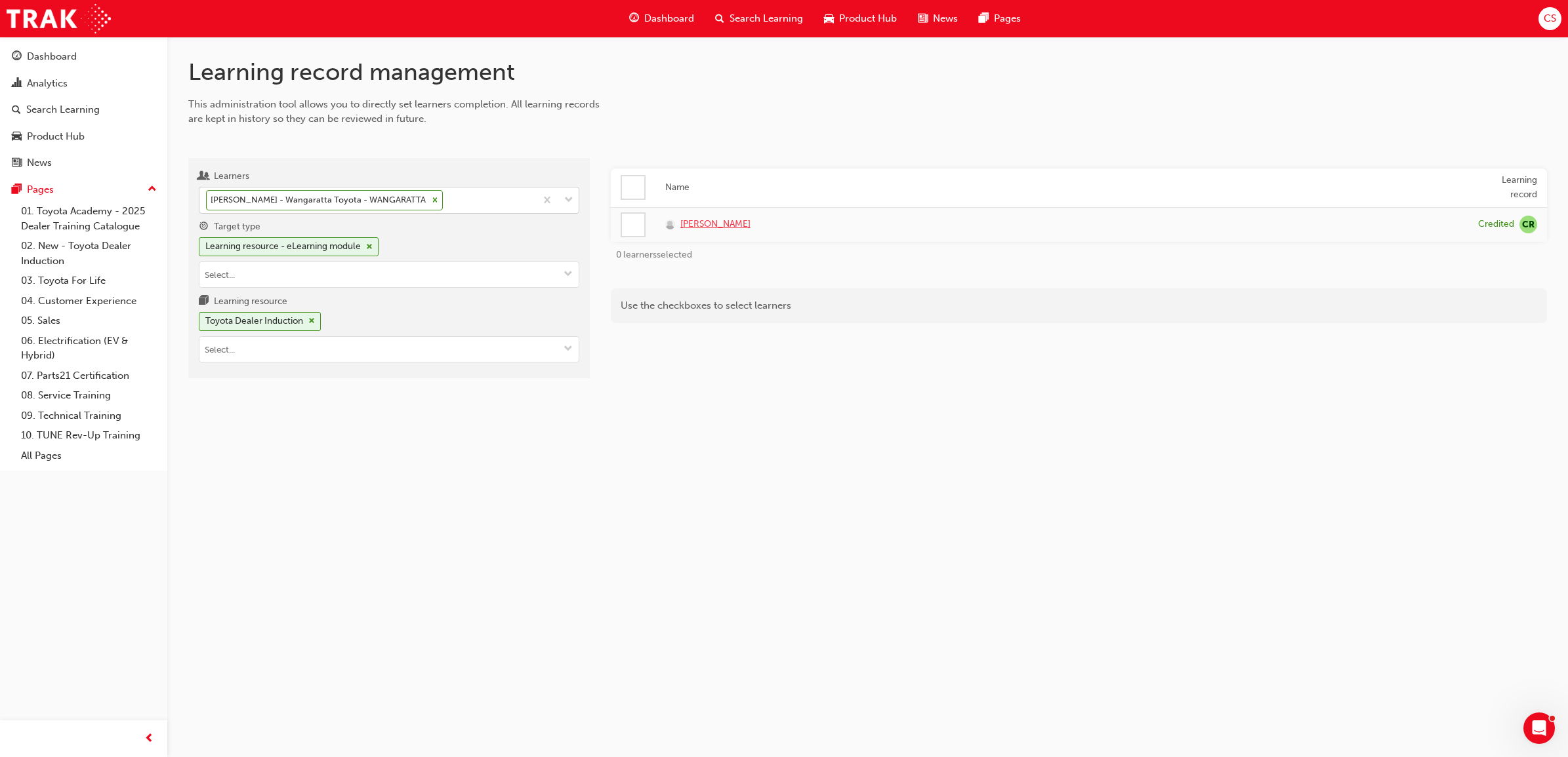
click at [725, 221] on span "Jordan Mills" at bounding box center [715, 224] width 70 height 15
click at [801, 507] on div "Learning record management This administration tool allows you to directly set …" at bounding box center [784, 378] width 1568 height 757
